Goal: Information Seeking & Learning: Learn about a topic

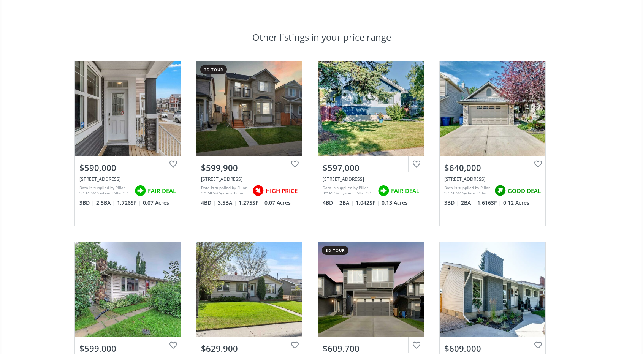
scroll to position [427, 0]
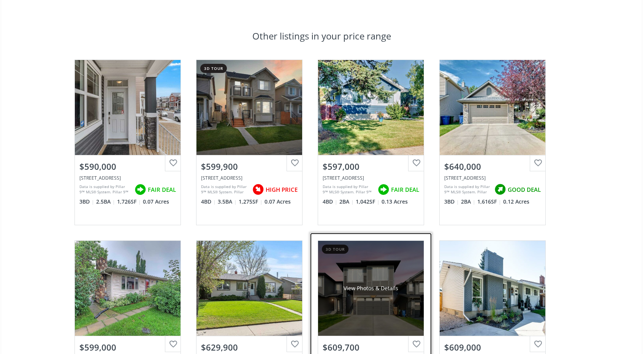
click at [343, 285] on div "View Photos & Details" at bounding box center [370, 289] width 55 height 8
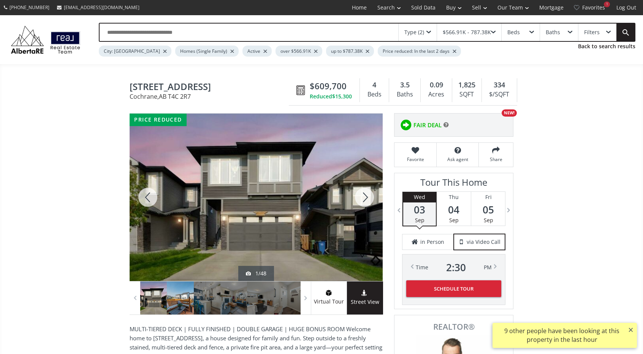
click at [184, 301] on div at bounding box center [180, 297] width 27 height 33
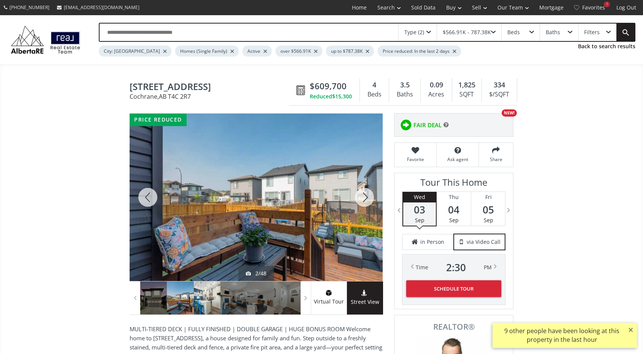
click at [210, 301] on div at bounding box center [207, 297] width 27 height 33
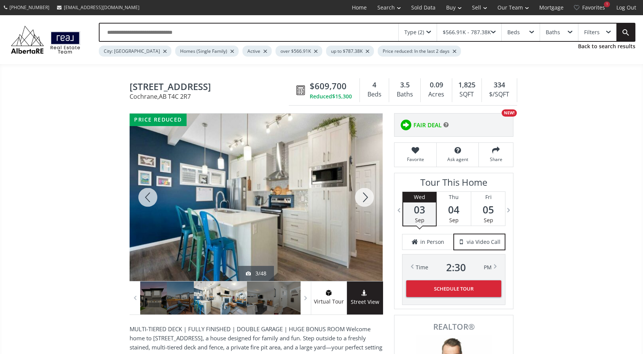
click at [231, 300] on div at bounding box center [233, 297] width 27 height 33
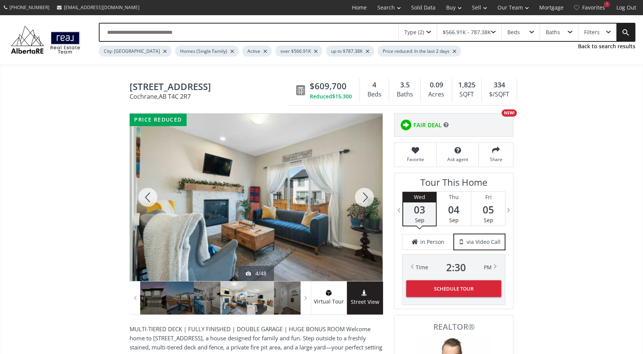
click at [261, 300] on div at bounding box center [260, 297] width 27 height 33
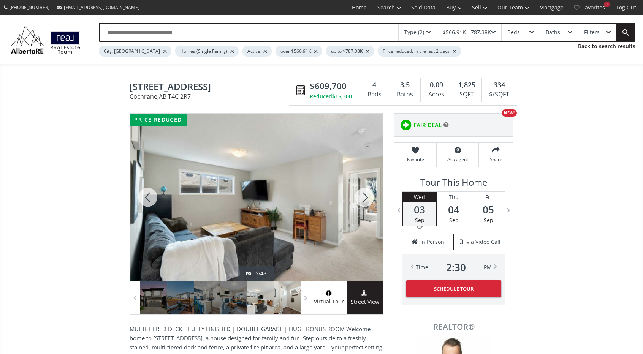
click at [287, 303] on div at bounding box center [287, 297] width 27 height 33
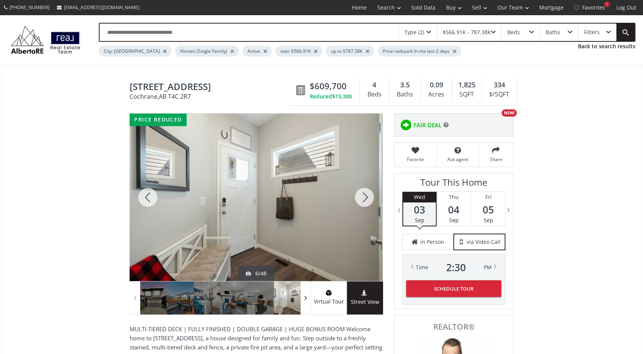
click at [304, 296] on span at bounding box center [306, 297] width 8 height 11
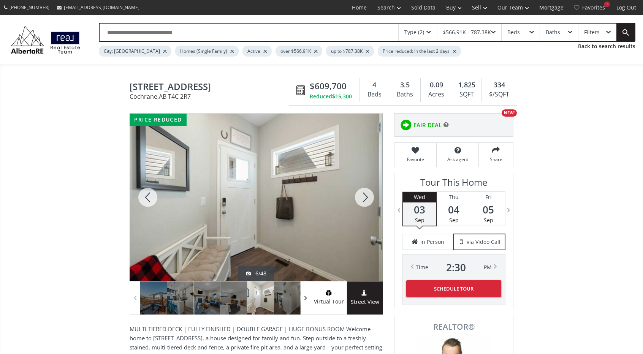
click at [304, 296] on span at bounding box center [306, 297] width 8 height 11
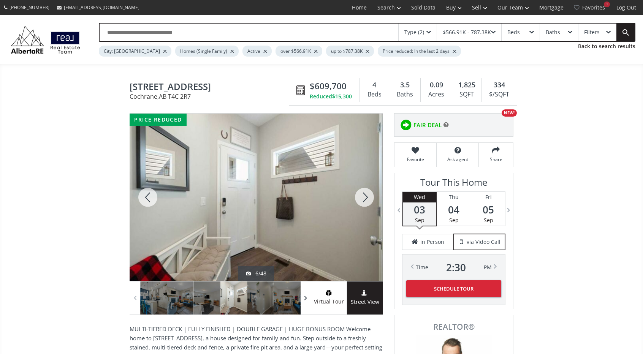
click at [304, 296] on span at bounding box center [306, 297] width 8 height 11
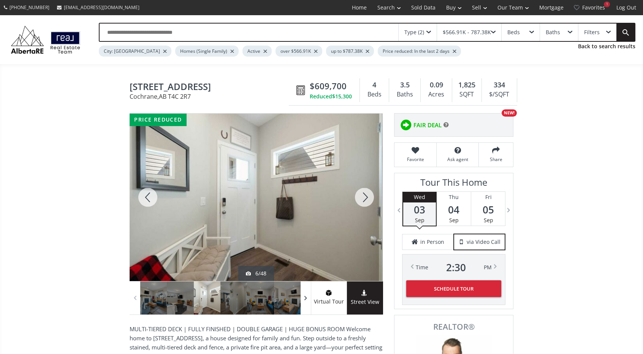
click at [304, 296] on span at bounding box center [306, 297] width 8 height 11
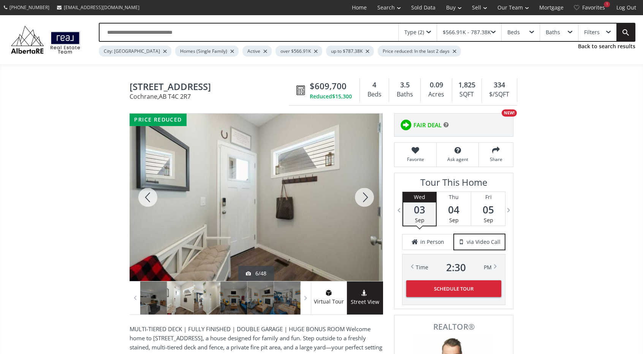
click at [204, 301] on div at bounding box center [207, 297] width 27 height 33
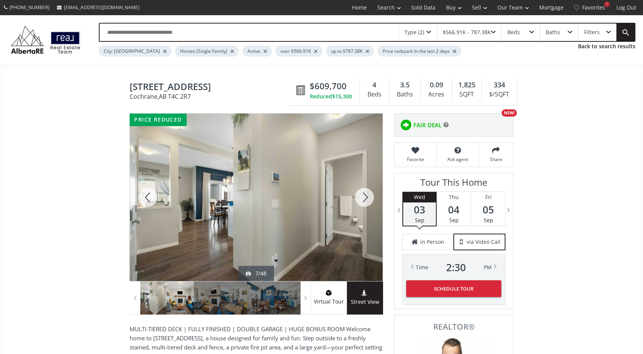
click at [179, 301] on div at bounding box center [180, 297] width 27 height 33
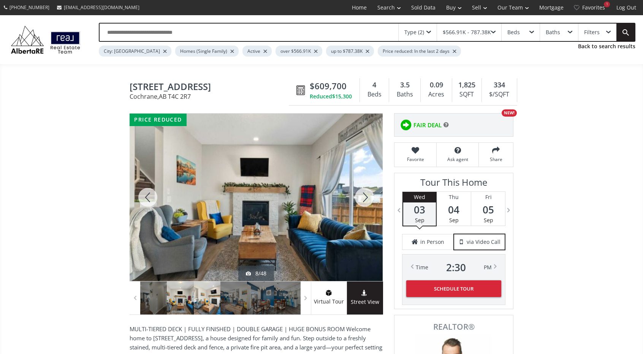
click at [207, 296] on div at bounding box center [207, 297] width 27 height 33
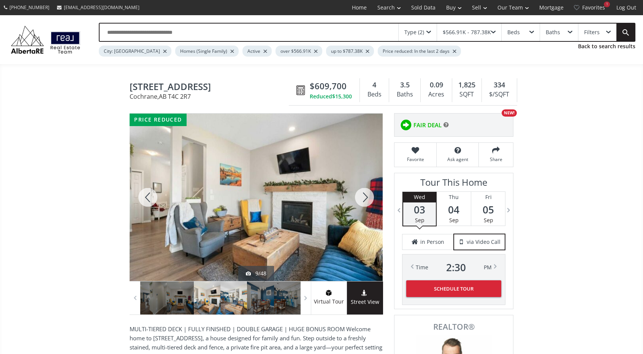
click at [236, 293] on div at bounding box center [233, 297] width 27 height 33
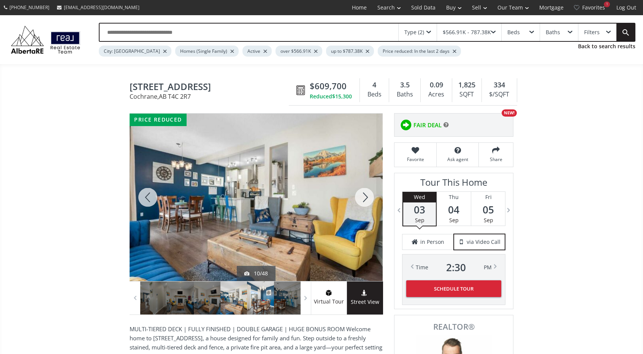
click at [261, 293] on div at bounding box center [260, 297] width 27 height 33
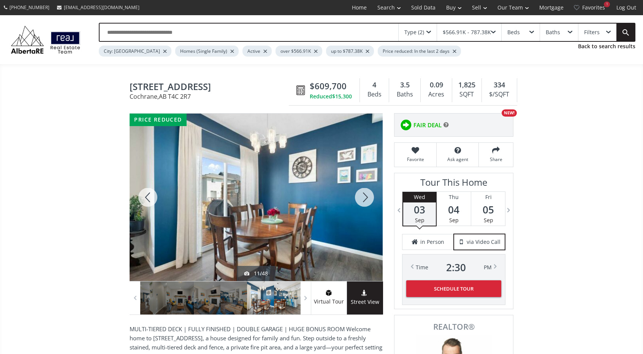
click at [288, 295] on div at bounding box center [287, 297] width 27 height 33
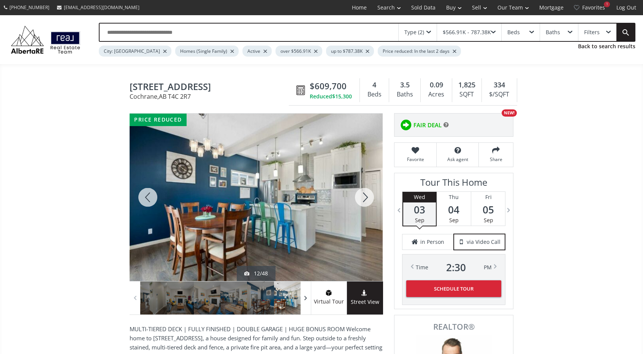
click at [306, 300] on span at bounding box center [306, 297] width 8 height 11
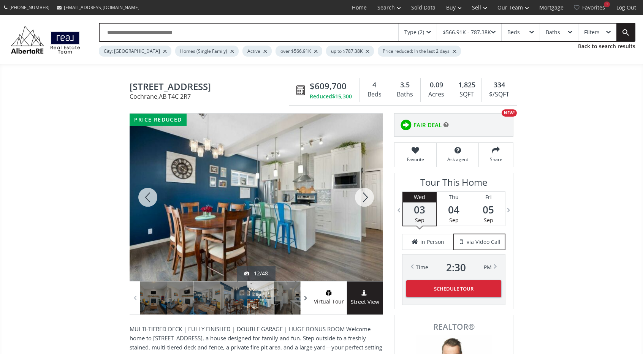
click at [306, 300] on span at bounding box center [306, 297] width 8 height 11
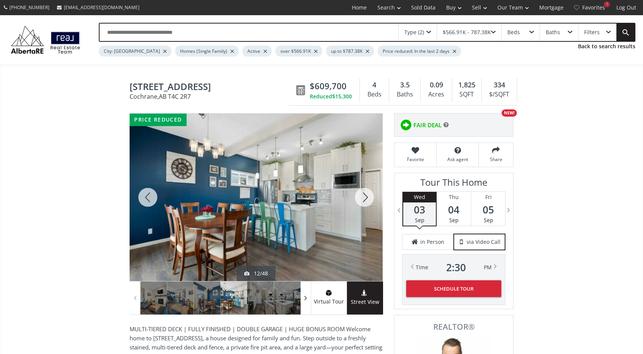
click at [306, 300] on span at bounding box center [306, 297] width 8 height 11
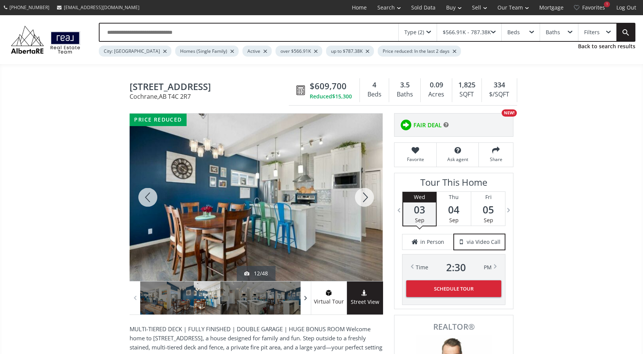
click at [306, 300] on span at bounding box center [306, 297] width 8 height 11
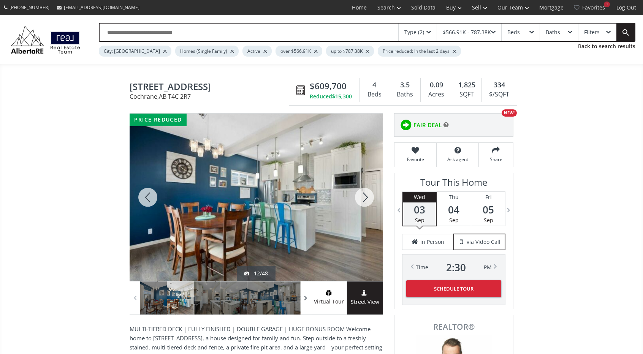
click at [306, 300] on span at bounding box center [306, 297] width 8 height 11
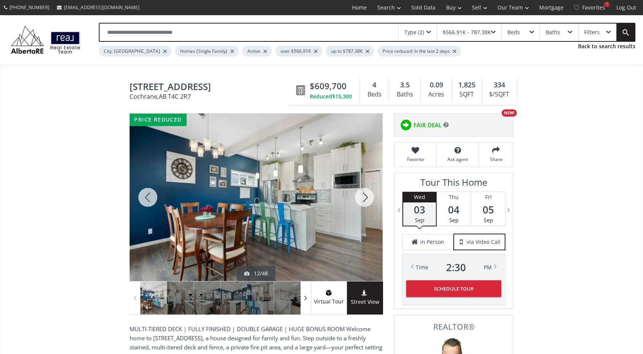
click at [306, 300] on span at bounding box center [306, 297] width 8 height 11
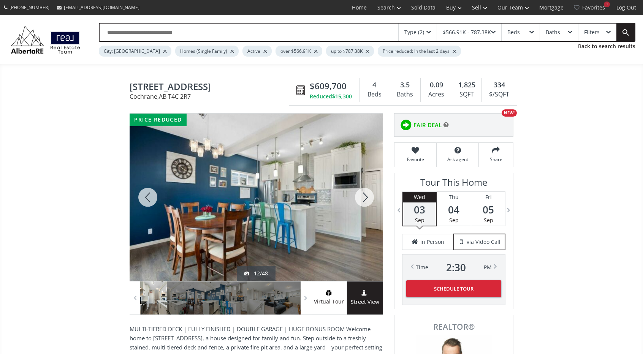
click at [152, 306] on div at bounding box center [153, 297] width 27 height 33
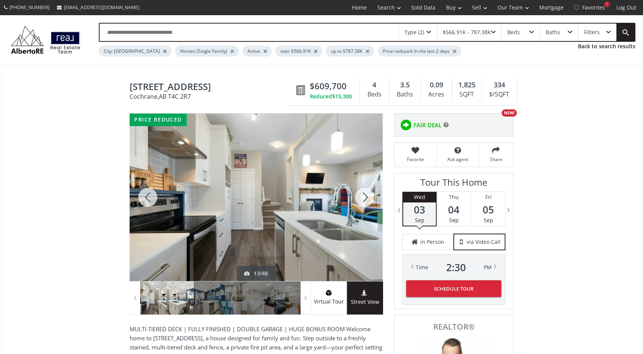
click at [185, 294] on div at bounding box center [180, 297] width 27 height 33
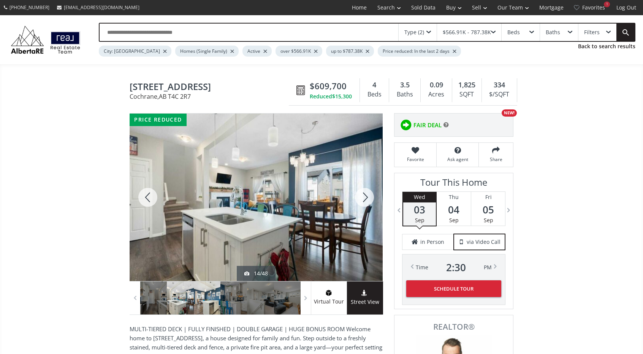
click at [209, 292] on div at bounding box center [207, 297] width 27 height 33
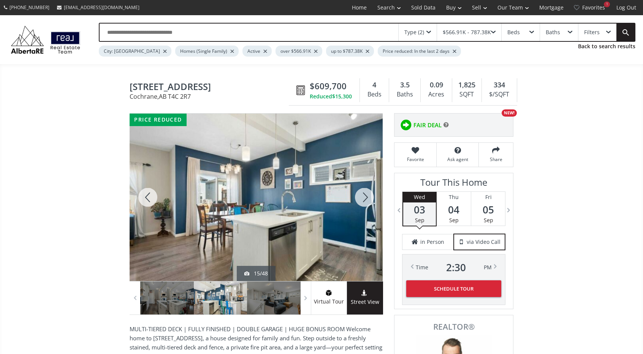
click at [237, 293] on div at bounding box center [233, 297] width 27 height 33
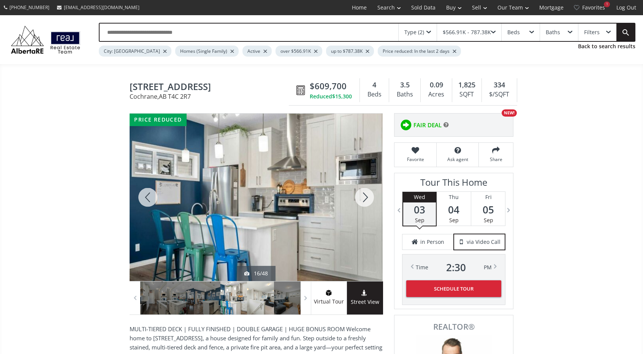
click at [264, 295] on div at bounding box center [260, 297] width 27 height 33
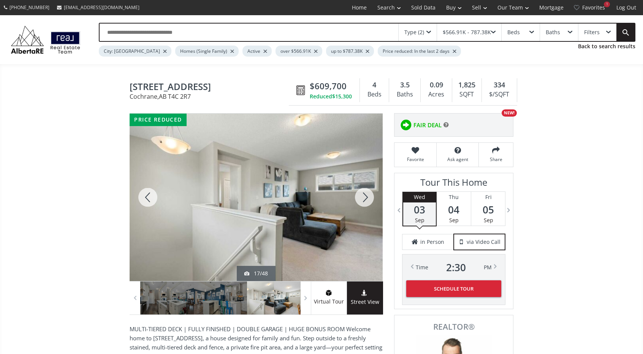
click at [285, 299] on div at bounding box center [287, 297] width 27 height 33
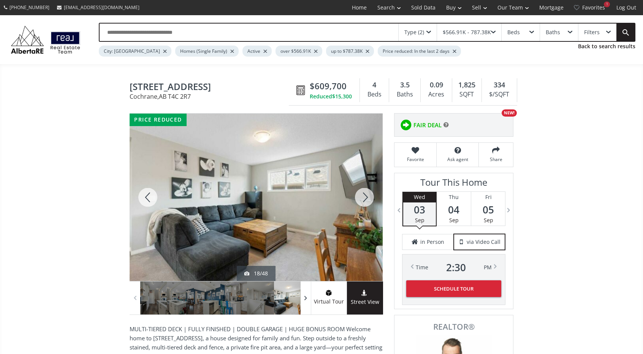
click at [303, 298] on span at bounding box center [306, 297] width 8 height 11
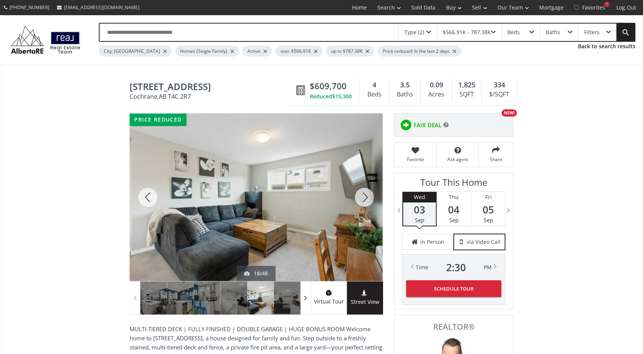
click at [303, 298] on span at bounding box center [306, 297] width 8 height 11
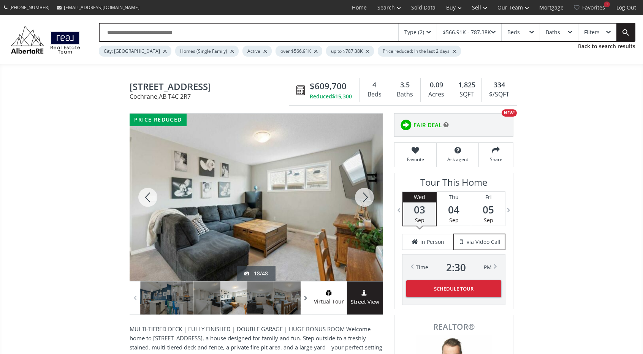
click at [303, 298] on span at bounding box center [306, 297] width 8 height 11
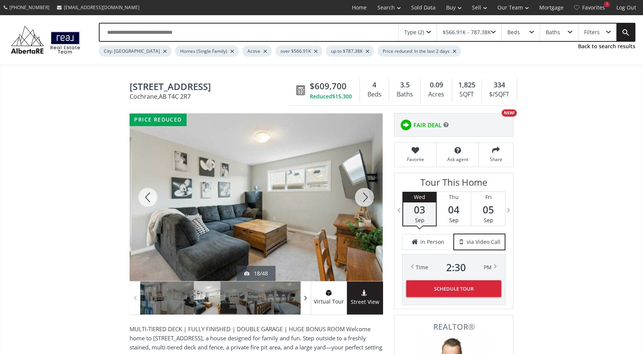
click at [303, 298] on span at bounding box center [306, 297] width 8 height 11
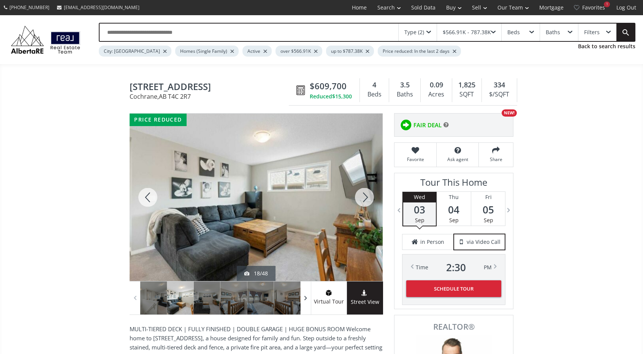
click at [303, 298] on span at bounding box center [306, 297] width 8 height 11
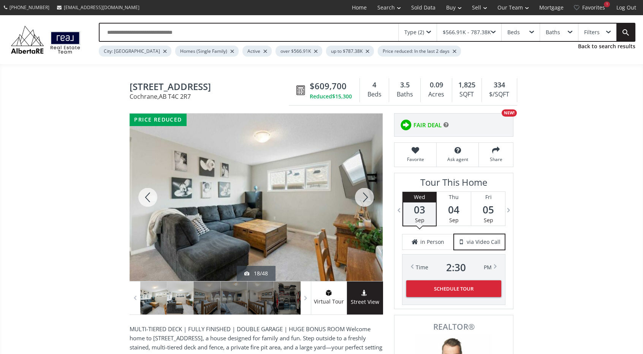
click at [174, 303] on div at bounding box center [180, 297] width 27 height 33
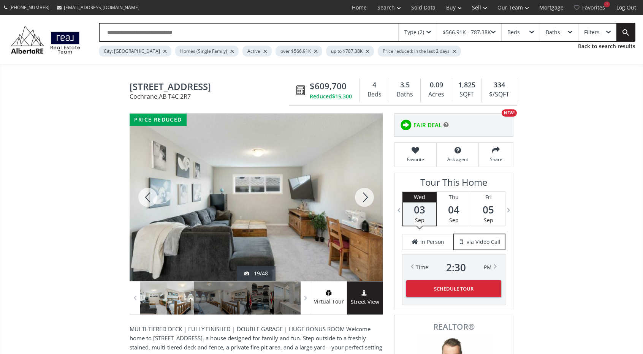
click at [178, 300] on div at bounding box center [180, 297] width 27 height 33
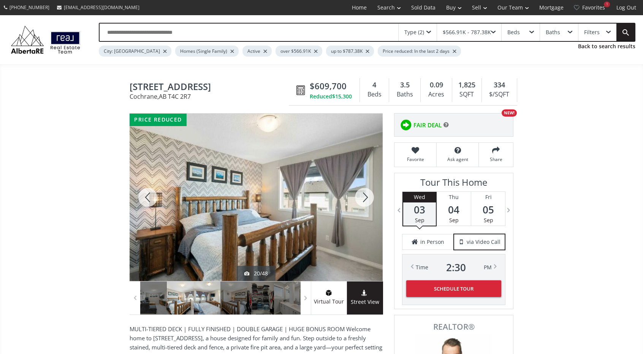
click at [214, 299] on div at bounding box center [207, 297] width 27 height 33
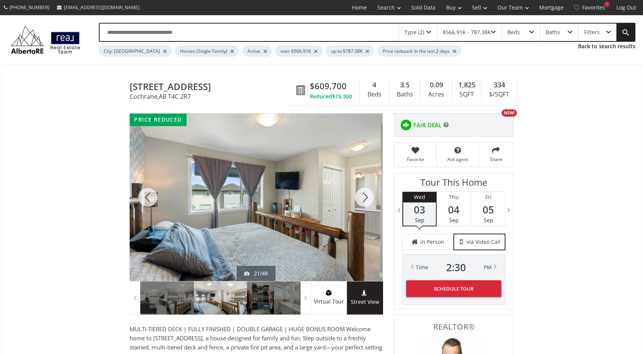
click at [228, 297] on div at bounding box center [233, 297] width 27 height 33
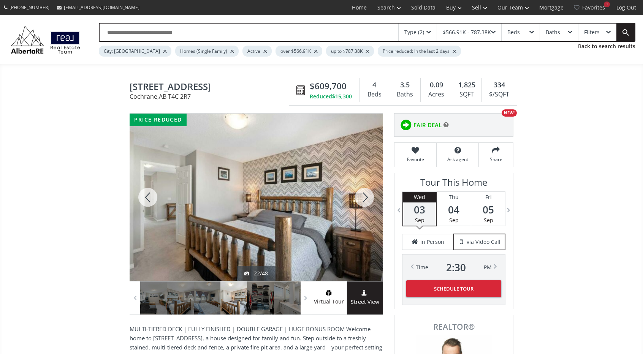
click at [236, 297] on div at bounding box center [233, 297] width 27 height 33
click at [261, 291] on div at bounding box center [260, 297] width 27 height 33
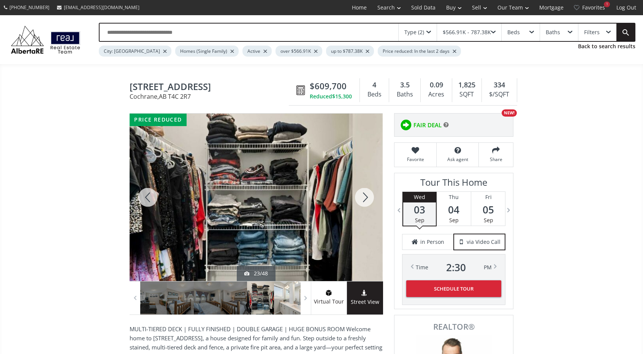
click at [288, 291] on div at bounding box center [287, 297] width 27 height 33
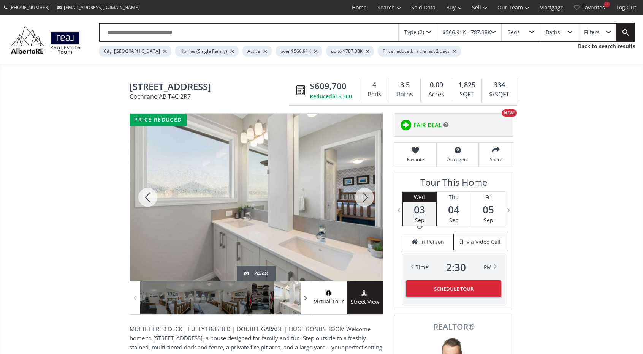
click at [308, 297] on span at bounding box center [306, 297] width 8 height 11
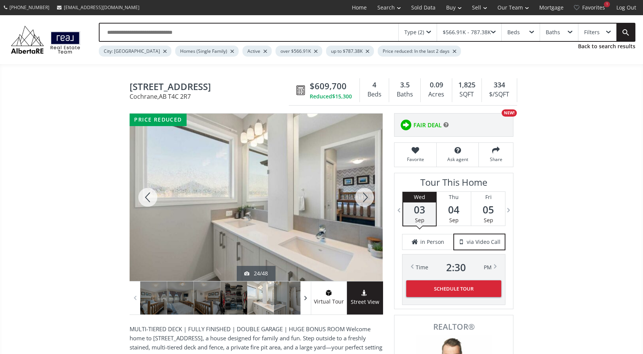
click at [308, 297] on span at bounding box center [306, 297] width 8 height 11
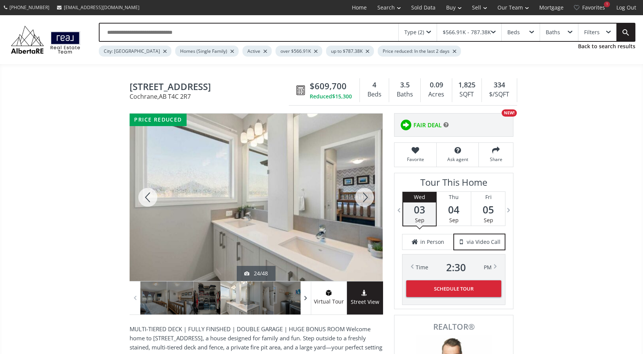
click at [308, 297] on span at bounding box center [306, 297] width 8 height 11
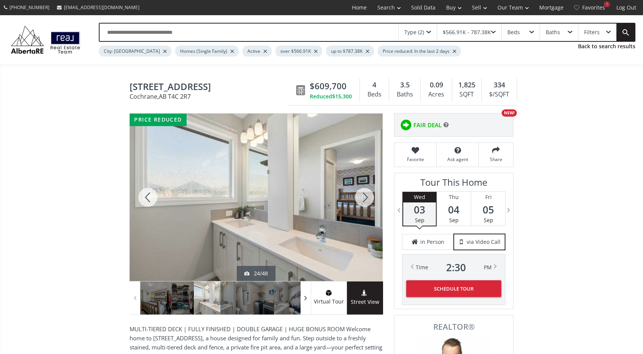
click at [308, 297] on span at bounding box center [306, 297] width 8 height 11
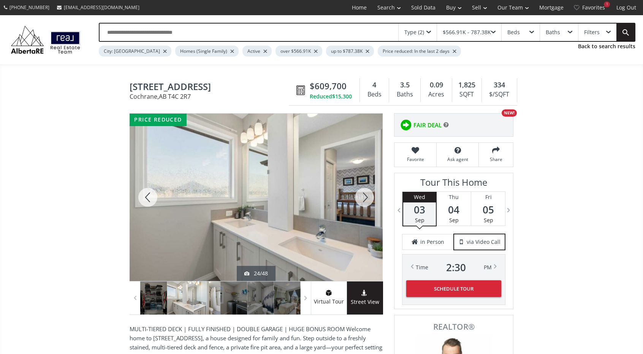
click at [210, 297] on div at bounding box center [207, 297] width 27 height 33
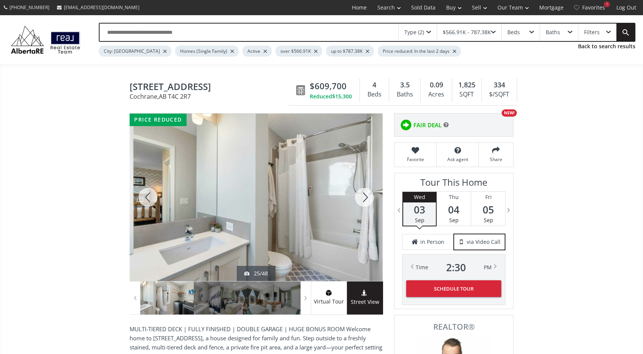
click at [183, 295] on div at bounding box center [180, 297] width 27 height 33
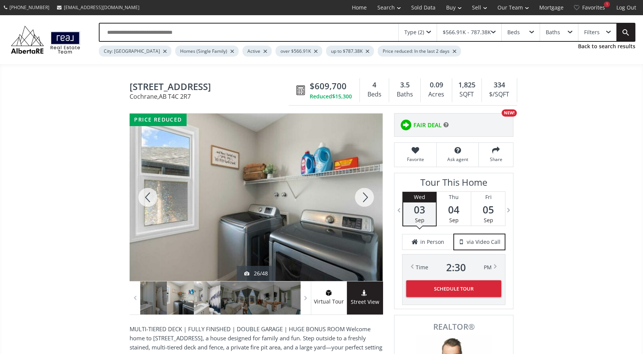
click at [209, 298] on div at bounding box center [207, 297] width 27 height 33
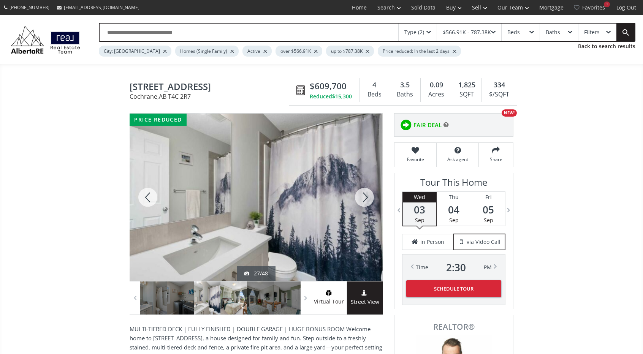
click at [230, 298] on div at bounding box center [233, 297] width 27 height 33
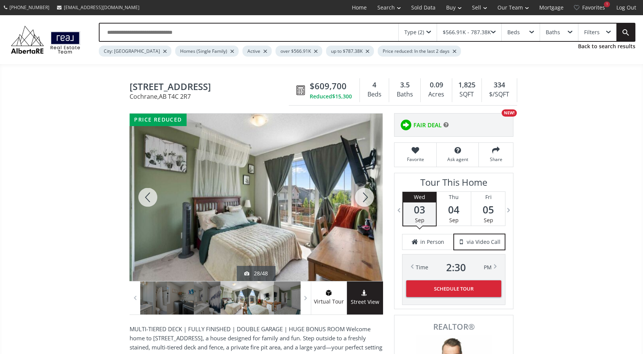
click at [258, 299] on div at bounding box center [260, 297] width 27 height 33
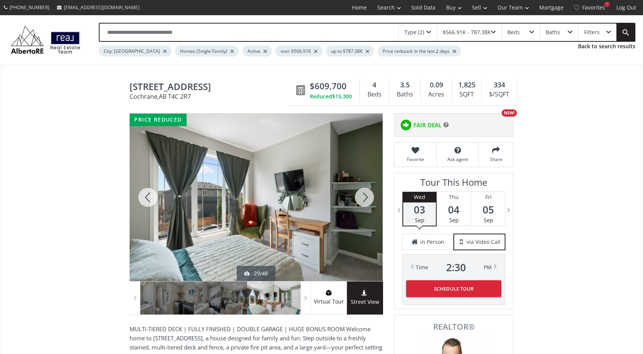
click at [288, 305] on div at bounding box center [287, 297] width 27 height 33
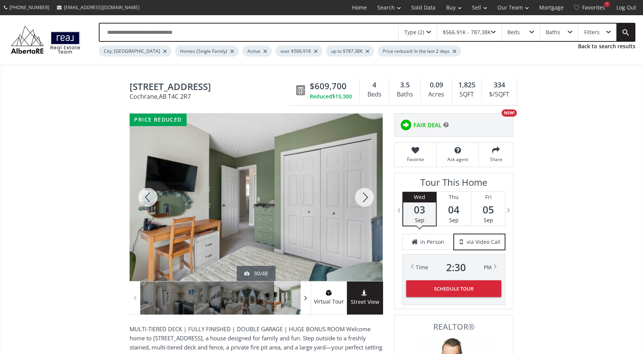
click at [304, 300] on span at bounding box center [306, 297] width 8 height 11
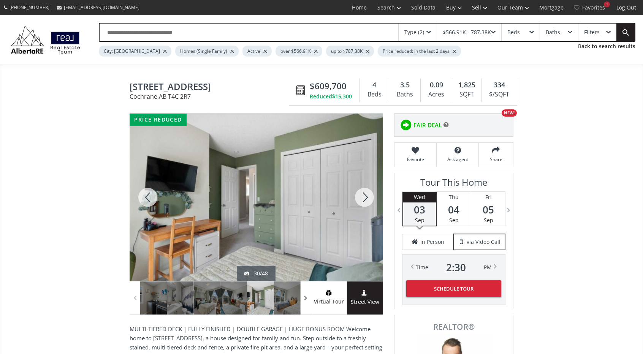
click at [304, 300] on span at bounding box center [306, 297] width 8 height 11
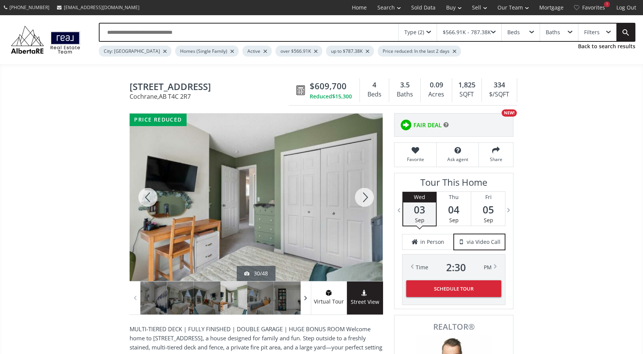
click at [304, 300] on span at bounding box center [306, 297] width 8 height 11
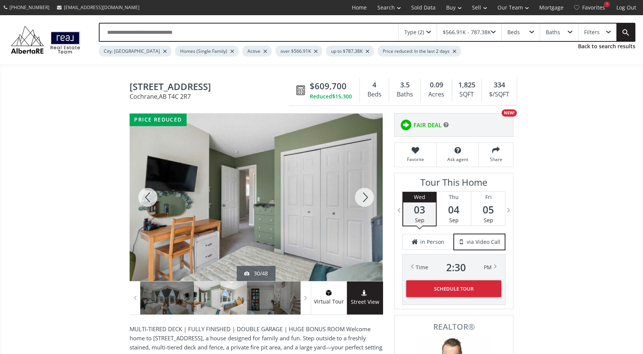
click at [236, 294] on div at bounding box center [233, 297] width 27 height 33
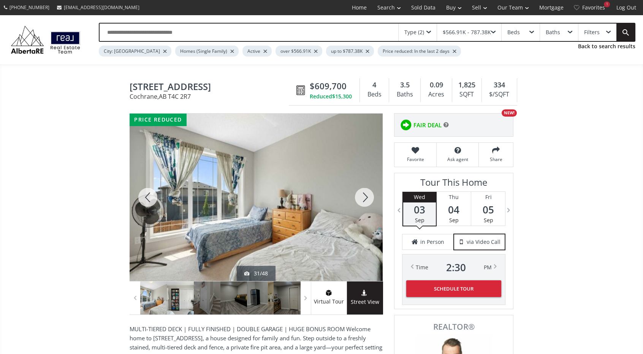
click at [185, 299] on div at bounding box center [180, 297] width 27 height 33
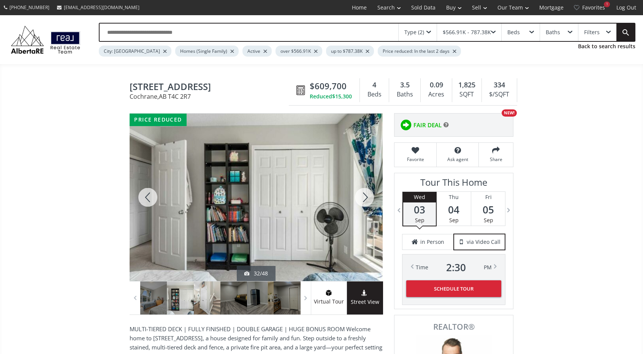
click at [208, 296] on div at bounding box center [207, 297] width 27 height 33
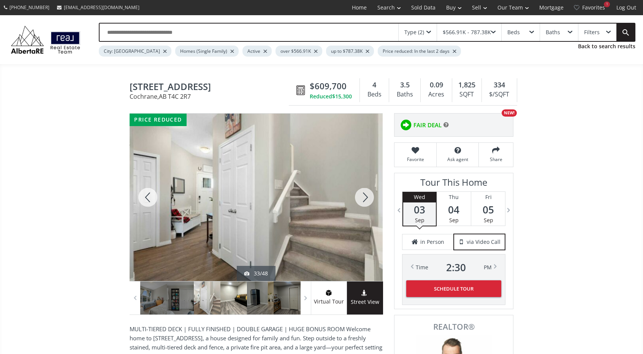
click at [235, 294] on div at bounding box center [233, 297] width 27 height 33
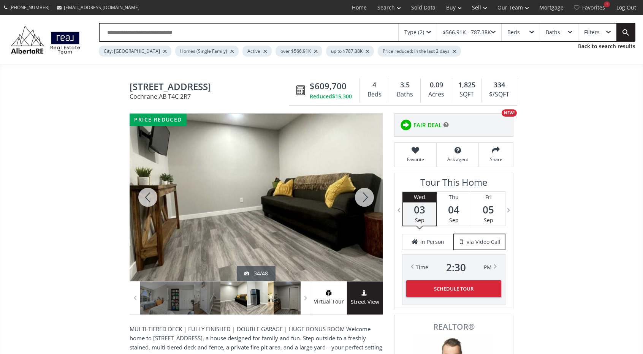
click at [266, 292] on div at bounding box center [260, 297] width 27 height 33
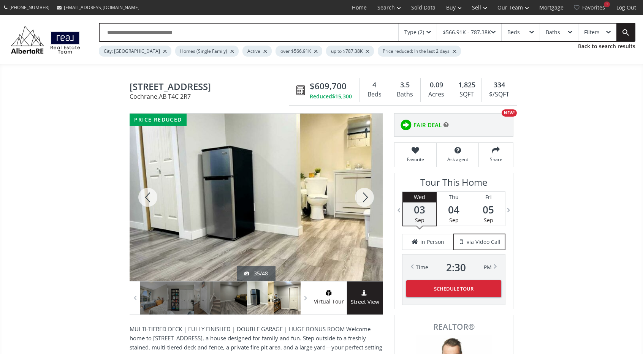
click at [294, 291] on div at bounding box center [286, 297] width 27 height 33
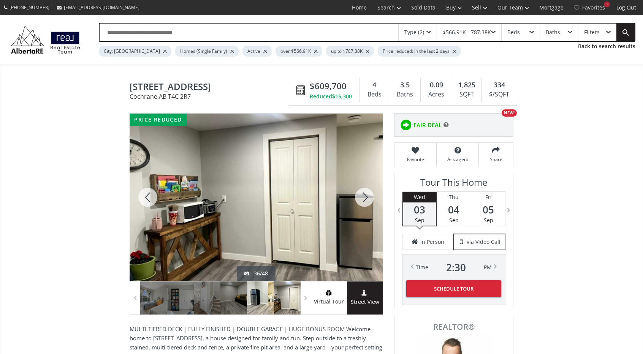
click at [269, 293] on div at bounding box center [260, 297] width 27 height 33
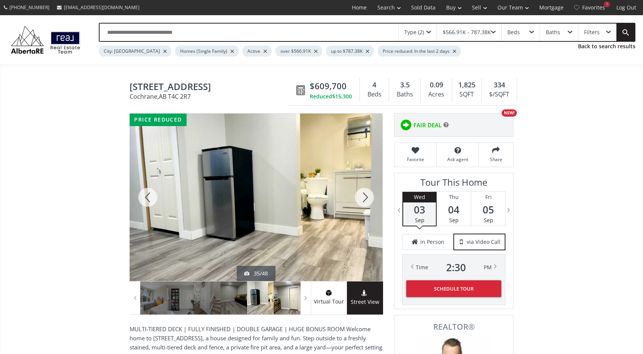
click at [295, 288] on div at bounding box center [286, 297] width 27 height 33
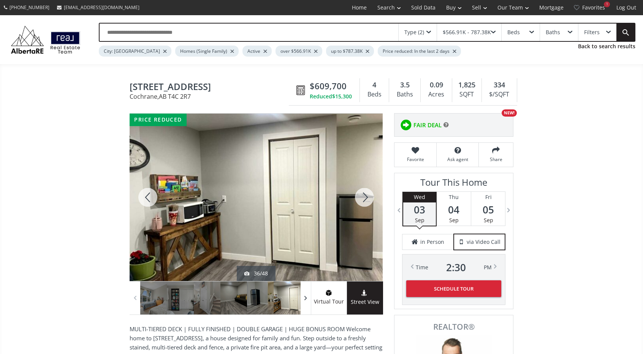
click at [307, 298] on span at bounding box center [306, 297] width 8 height 11
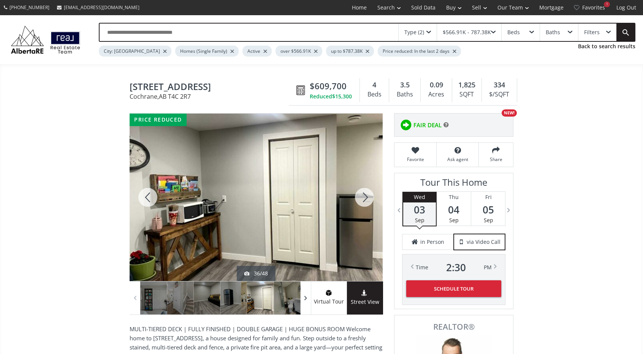
click at [307, 298] on span at bounding box center [306, 297] width 8 height 11
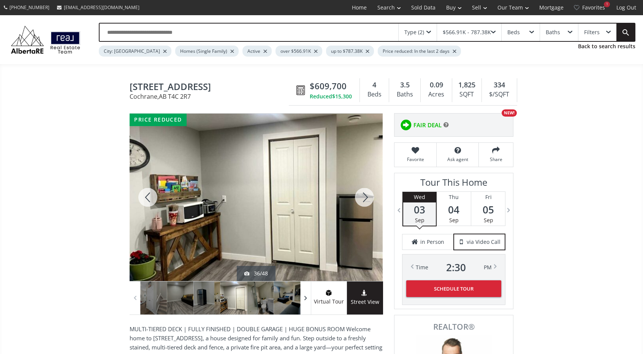
click at [307, 298] on span at bounding box center [306, 297] width 8 height 11
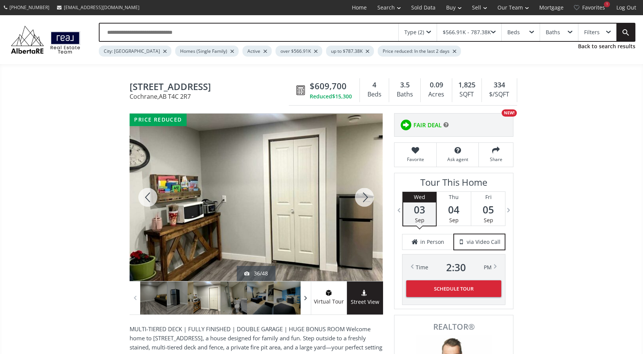
click at [307, 298] on span at bounding box center [306, 297] width 8 height 11
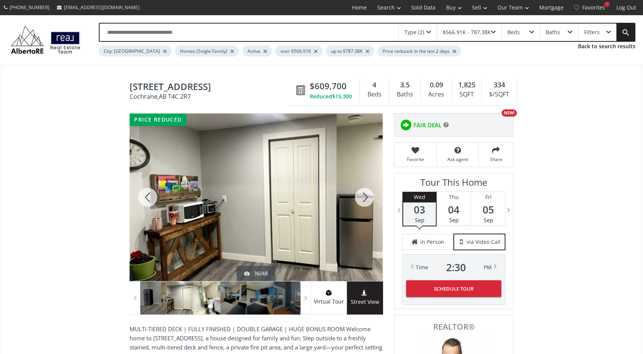
click at [208, 299] on div at bounding box center [206, 297] width 27 height 33
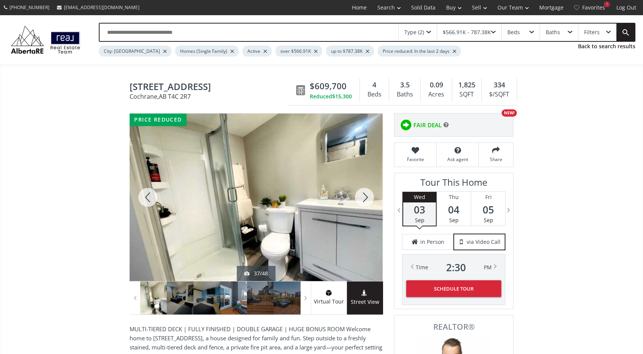
click at [236, 305] on div at bounding box center [233, 297] width 27 height 33
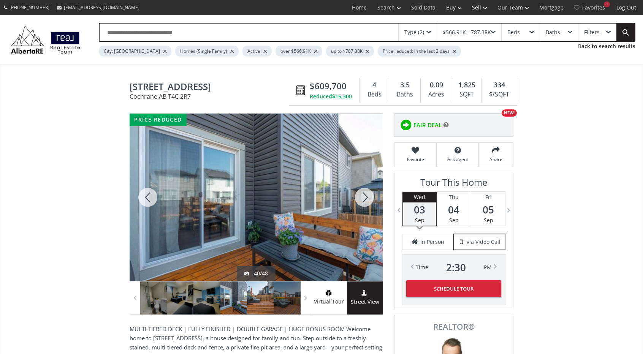
click at [268, 302] on div at bounding box center [260, 297] width 27 height 33
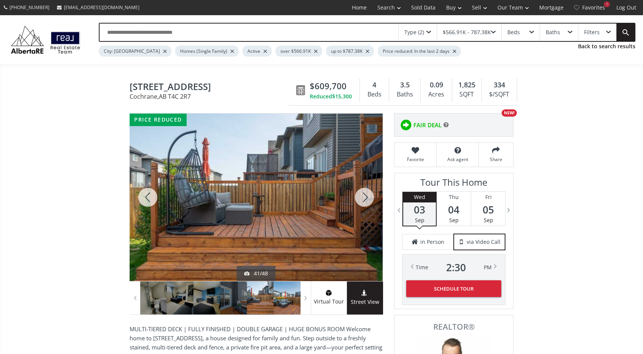
click at [285, 297] on div at bounding box center [286, 297] width 27 height 33
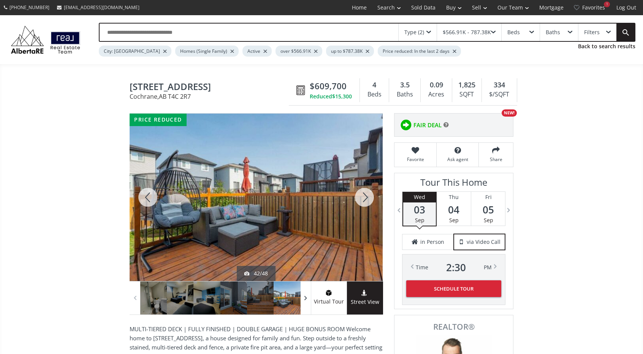
click at [304, 298] on span at bounding box center [306, 297] width 8 height 11
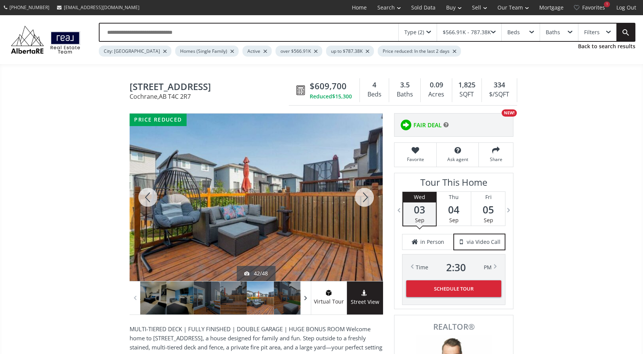
click at [304, 298] on span at bounding box center [306, 297] width 8 height 11
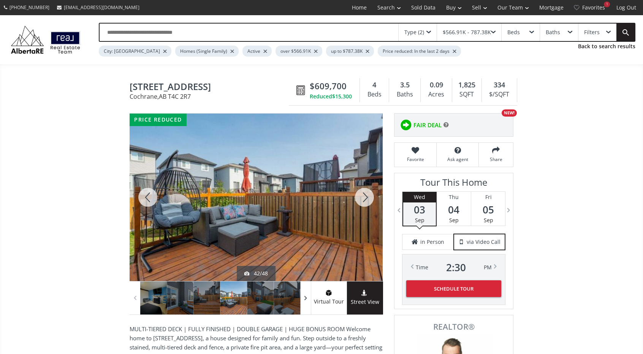
click at [304, 298] on span at bounding box center [306, 297] width 8 height 11
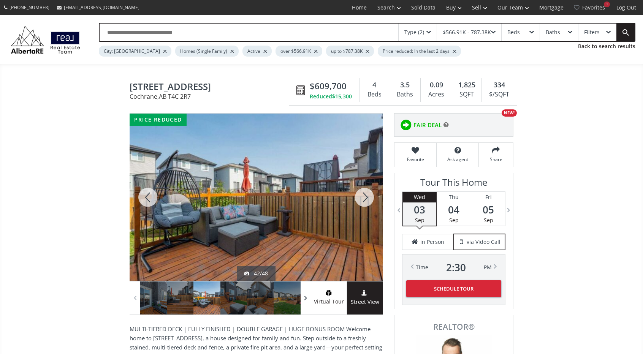
click at [304, 298] on span at bounding box center [306, 297] width 8 height 11
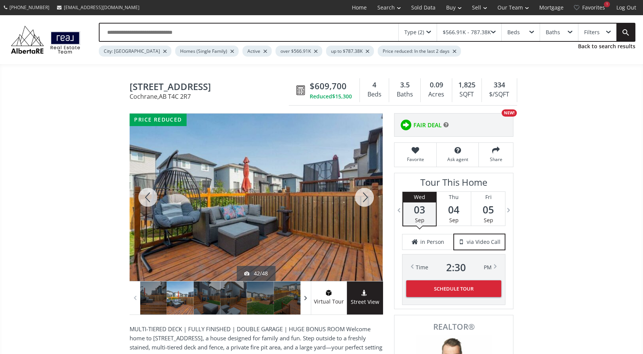
click at [304, 298] on span at bounding box center [306, 297] width 8 height 11
click at [206, 305] on div at bounding box center [206, 297] width 27 height 33
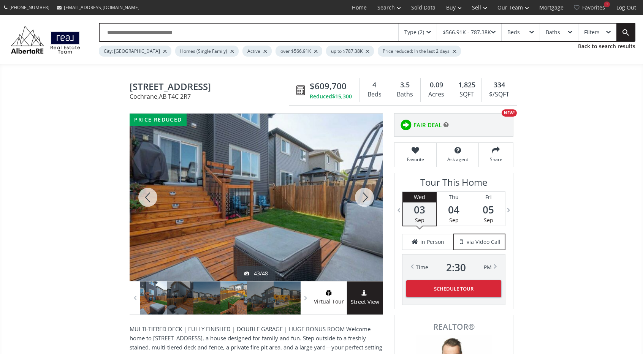
click at [234, 291] on div at bounding box center [233, 297] width 27 height 33
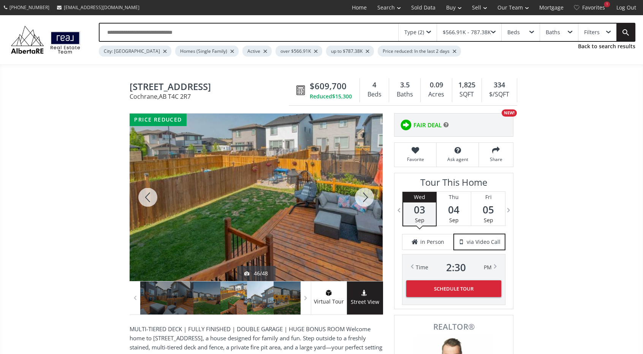
click at [266, 290] on div at bounding box center [260, 297] width 27 height 33
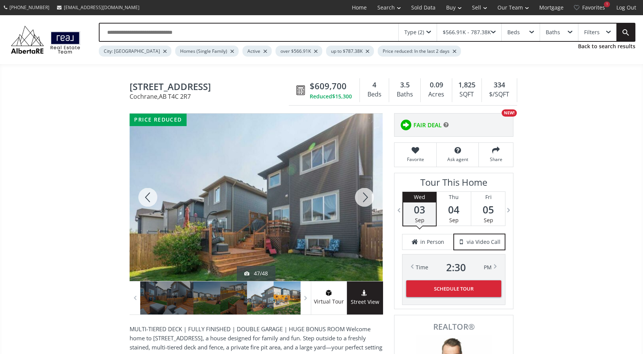
click at [286, 292] on div at bounding box center [286, 297] width 27 height 33
